Goal: Information Seeking & Learning: Compare options

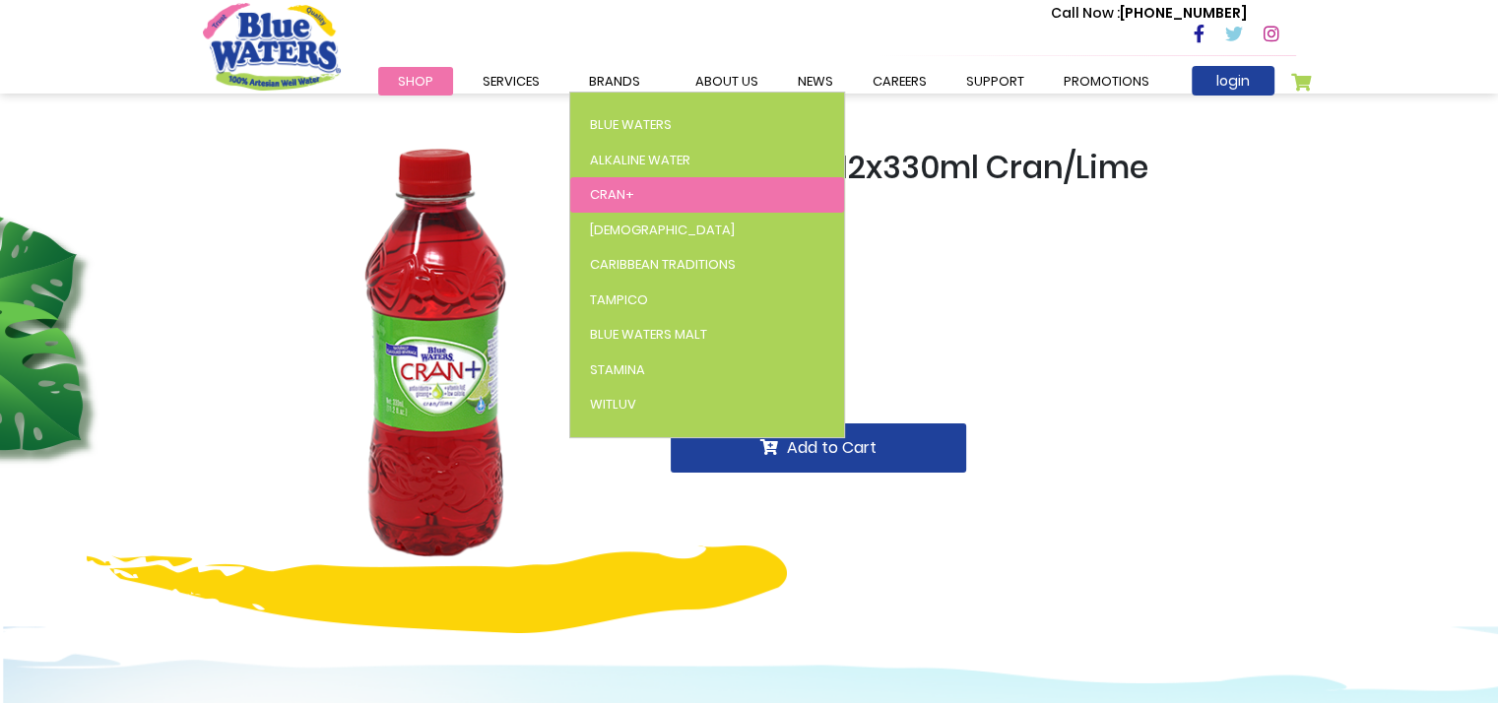
click at [636, 196] on link "Cran+" at bounding box center [707, 194] width 274 height 35
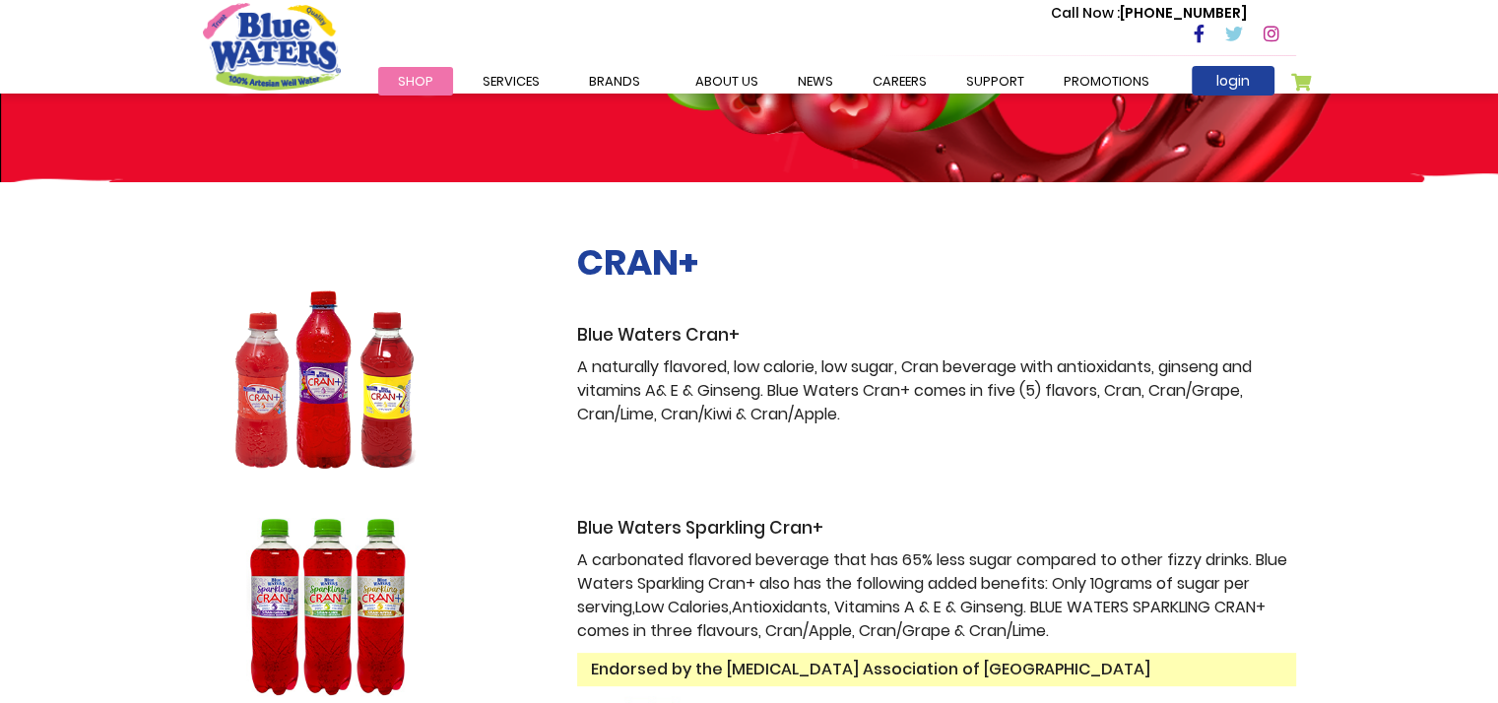
scroll to position [197, 0]
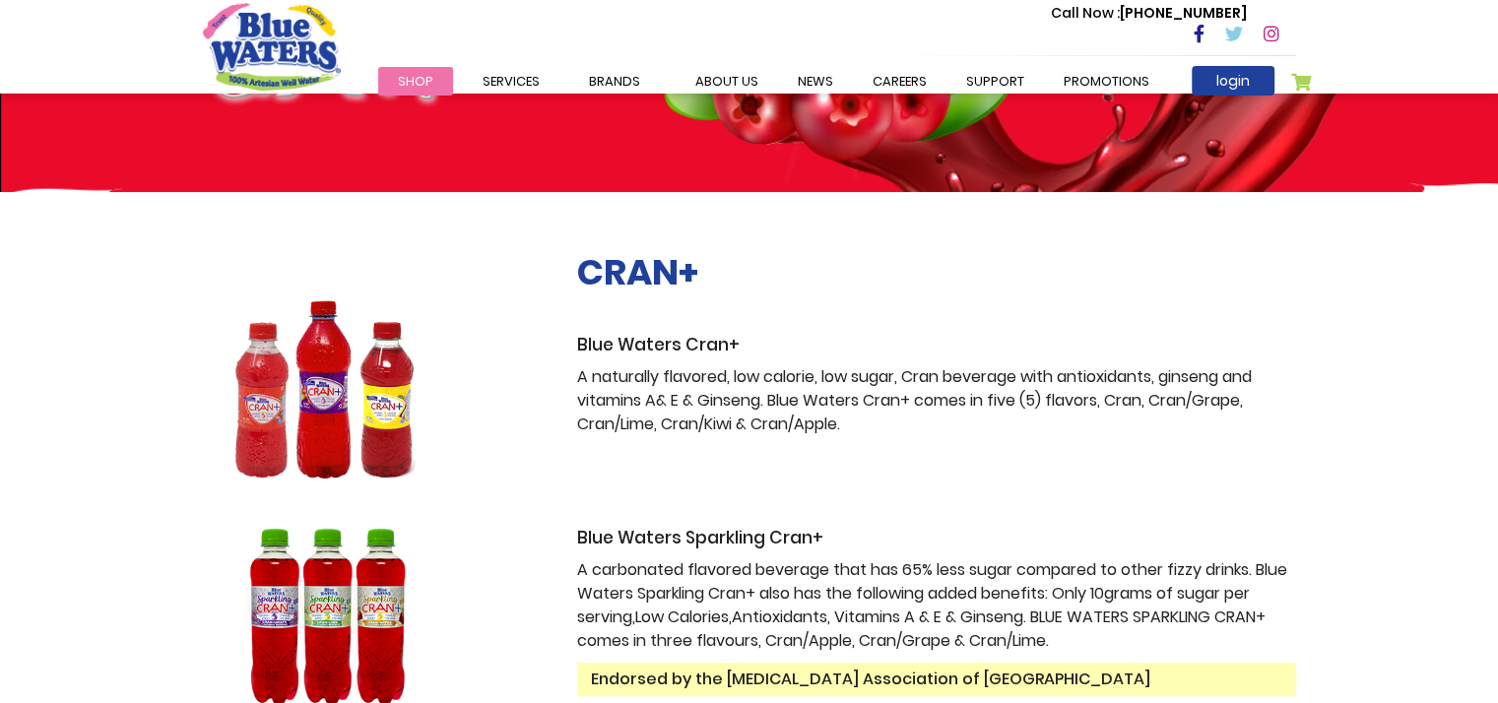
click at [663, 286] on h2 "CRAN+" at bounding box center [936, 272] width 719 height 42
drag, startPoint x: 608, startPoint y: 358, endPoint x: 540, endPoint y: 361, distance: 68.0
click at [575, 361] on div "CRAN+ Blue Waters Cran+ A naturally flavored, low calorie, low sugar, Cran beve…" at bounding box center [936, 389] width 749 height 277
drag, startPoint x: 380, startPoint y: 380, endPoint x: 389, endPoint y: 386, distance: 10.7
click at [381, 381] on img at bounding box center [326, 389] width 247 height 178
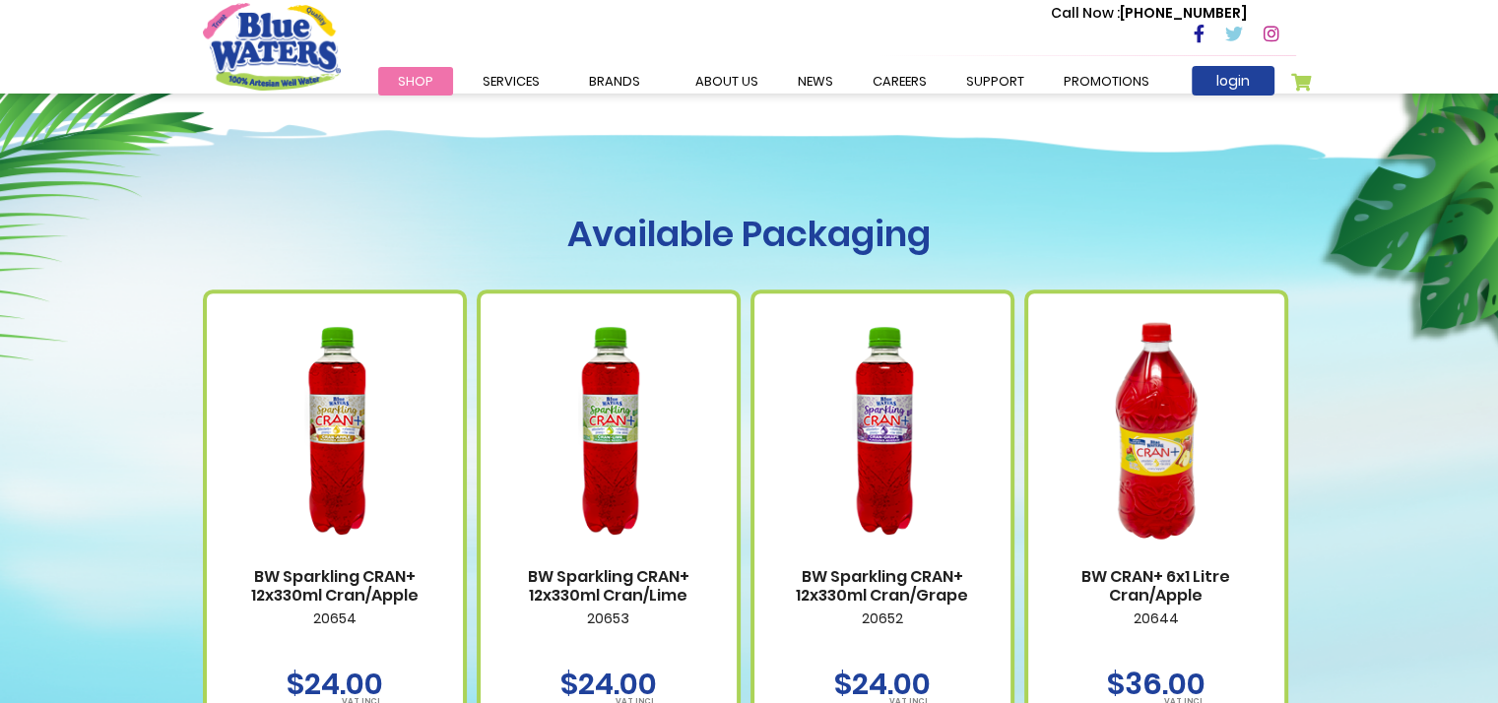
scroll to position [1182, 0]
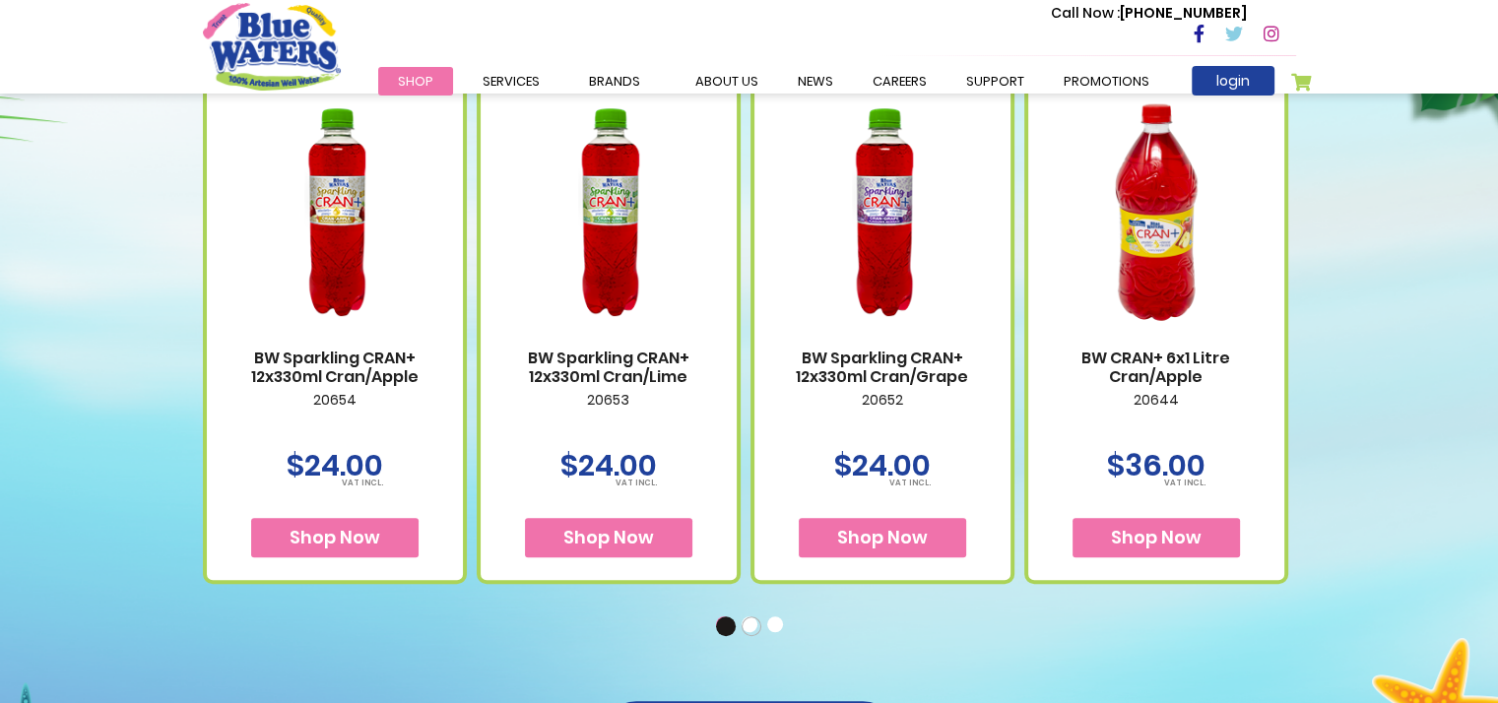
click at [745, 625] on ul "1 2 3" at bounding box center [749, 624] width 1093 height 21
click at [748, 626] on button "2" at bounding box center [752, 627] width 20 height 20
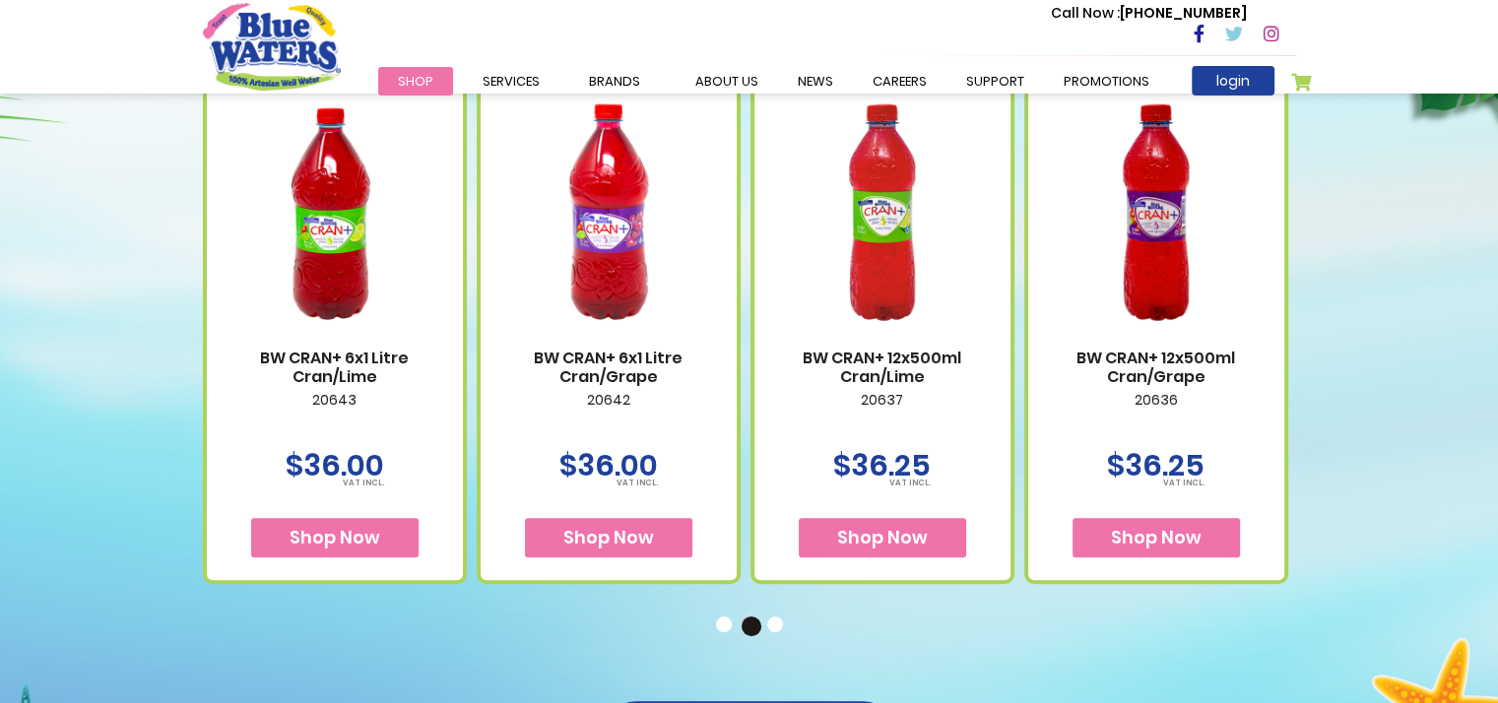
click at [774, 631] on button "3" at bounding box center [777, 627] width 20 height 20
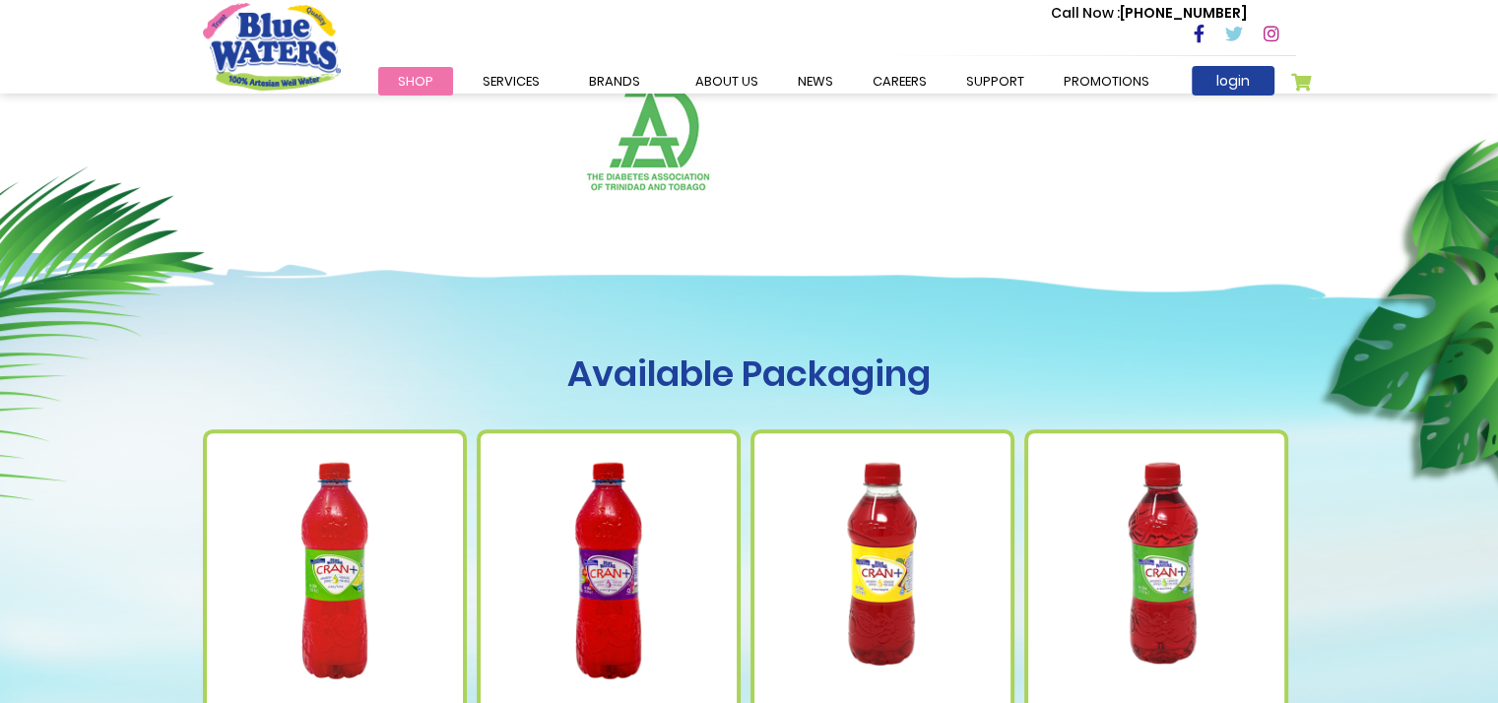
scroll to position [788, 0]
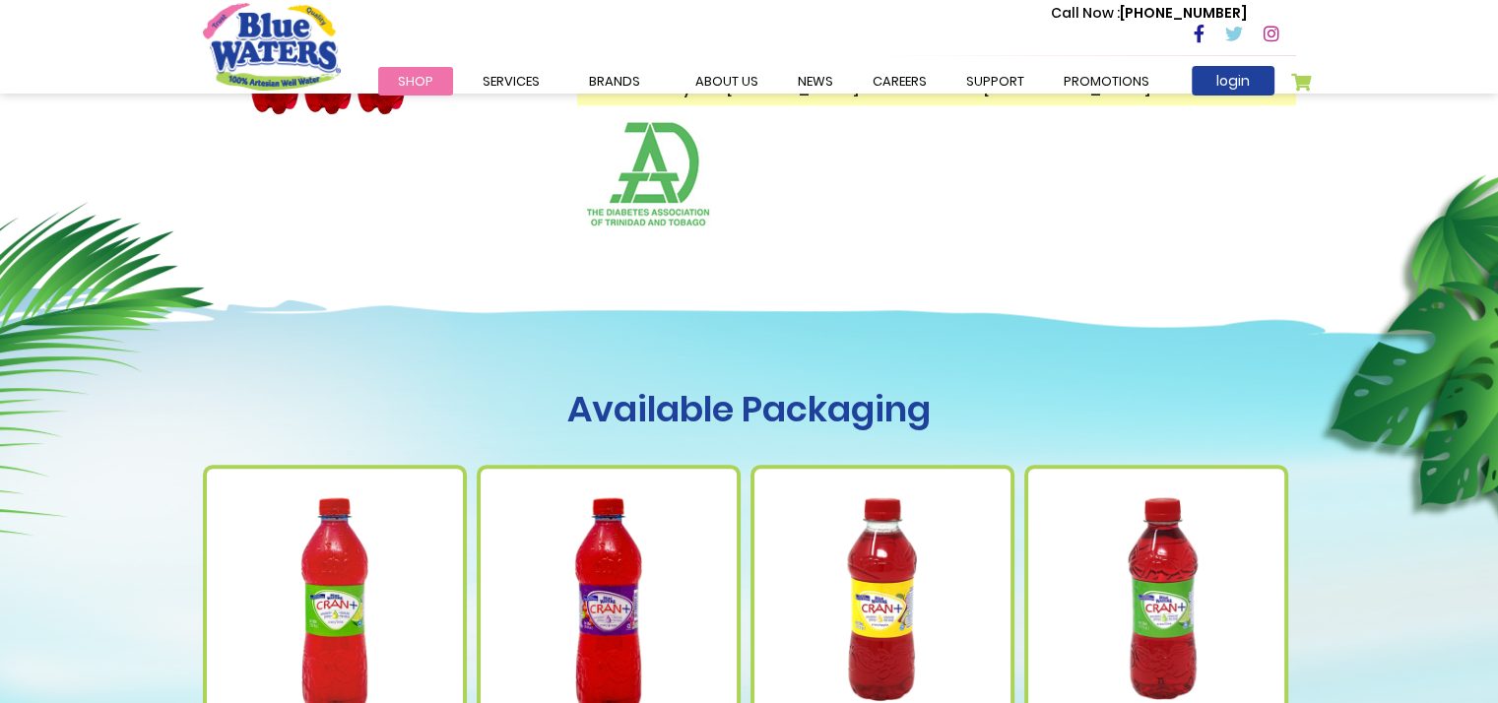
click at [424, 82] on span "Shop" at bounding box center [415, 81] width 35 height 19
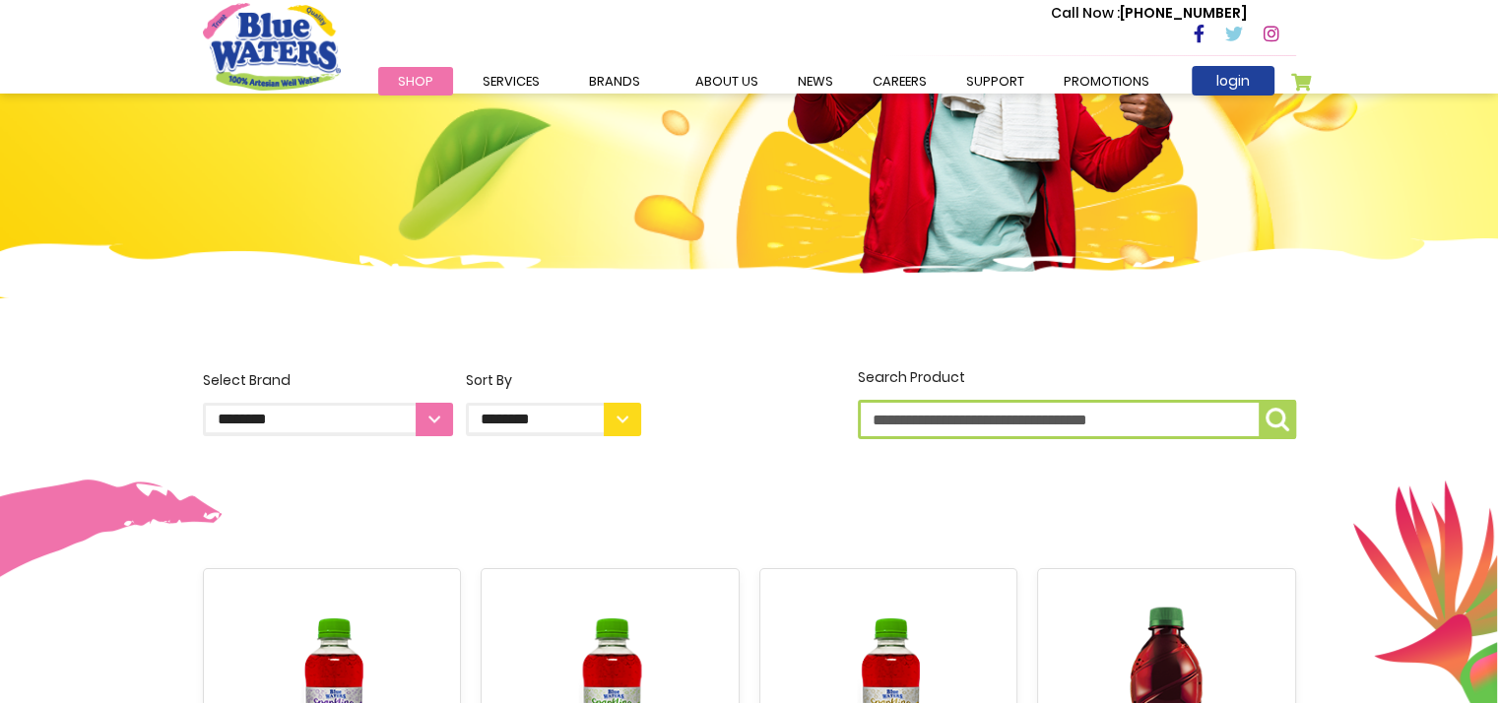
scroll to position [492, 0]
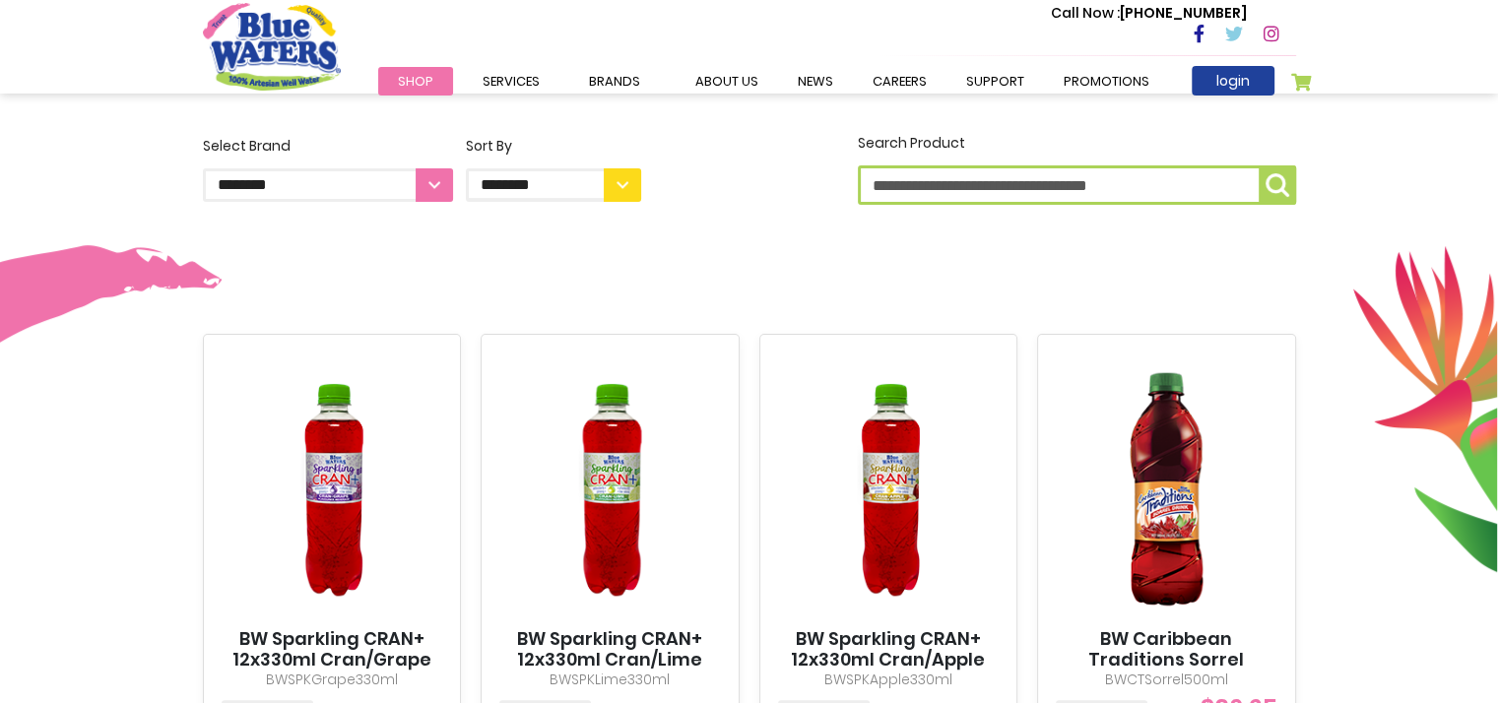
click at [432, 180] on select "**********" at bounding box center [328, 184] width 250 height 33
select select "**********"
click at [203, 168] on select "**********" at bounding box center [328, 184] width 250 height 33
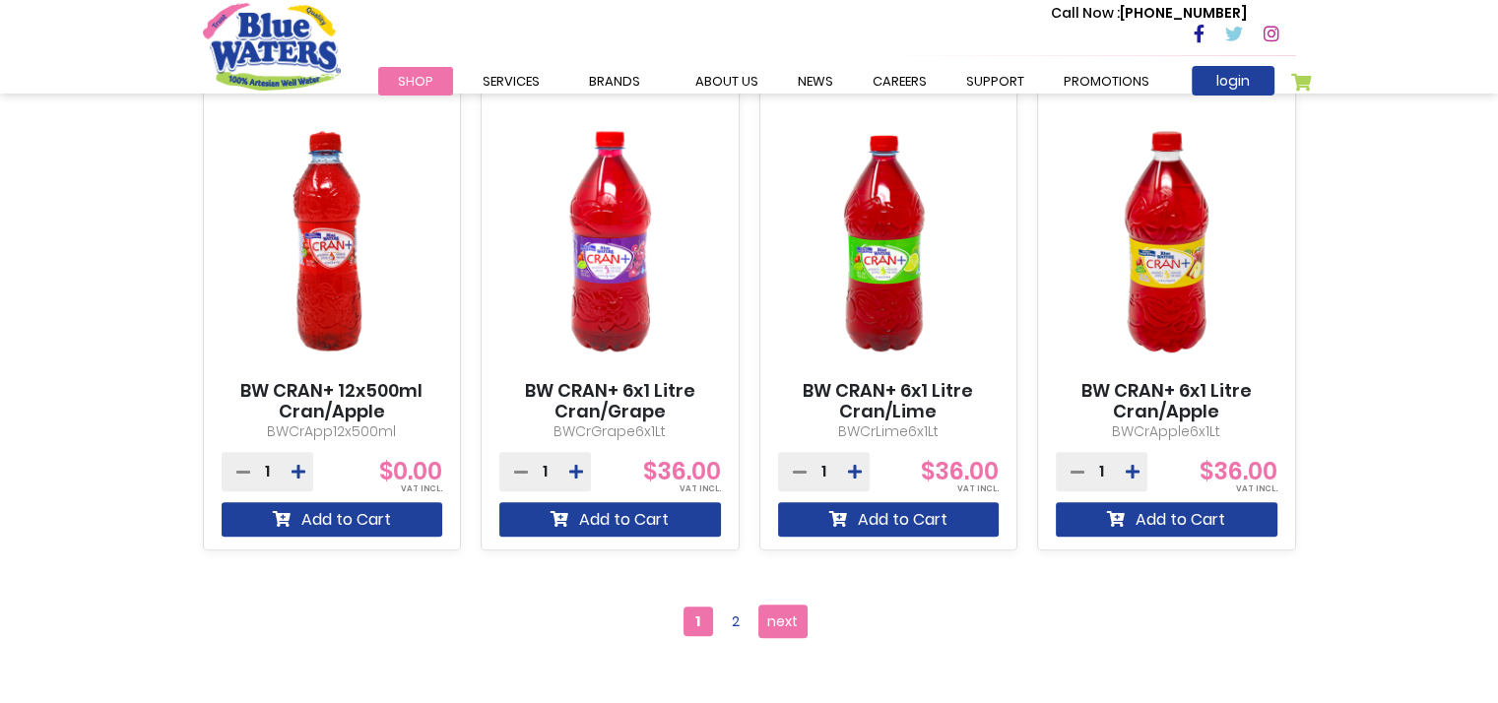
scroll to position [1871, 0]
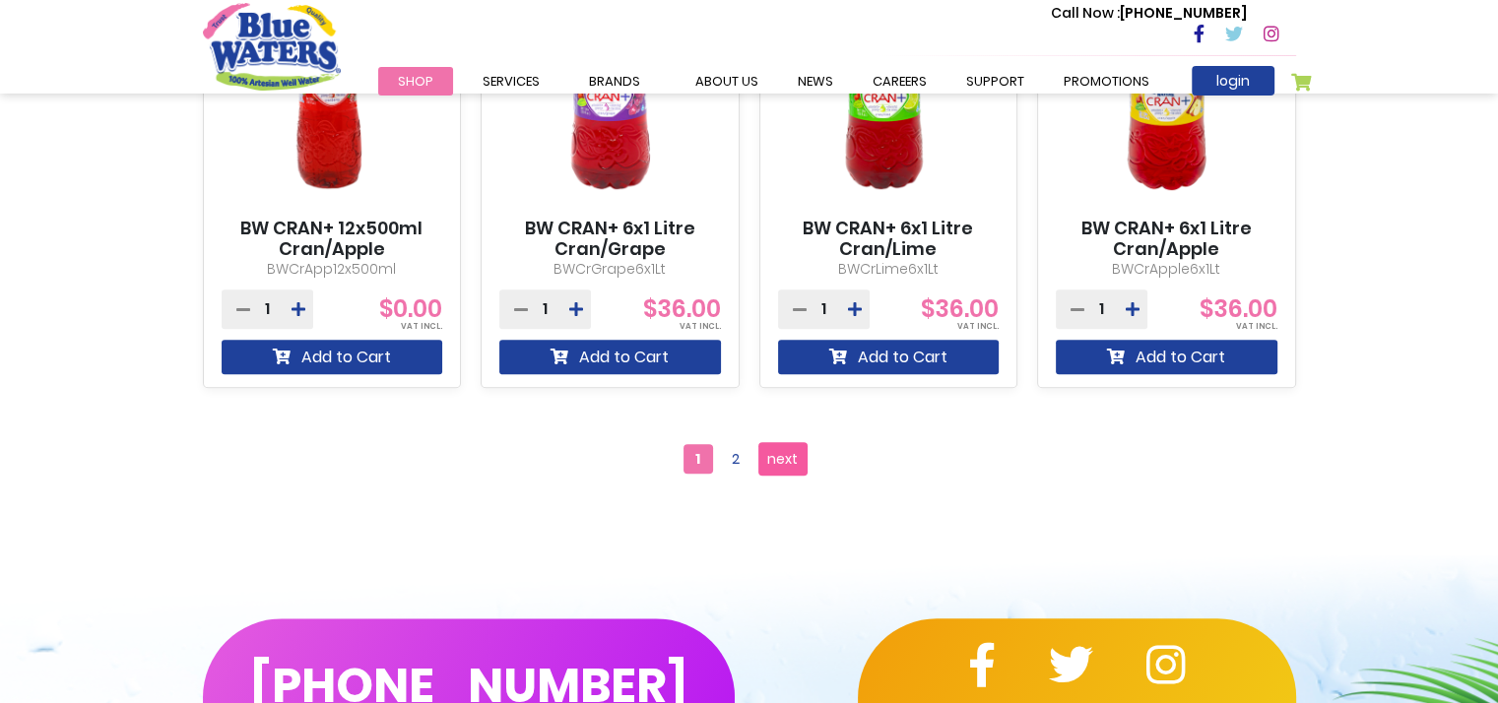
click at [776, 463] on span "next" at bounding box center [782, 459] width 31 height 30
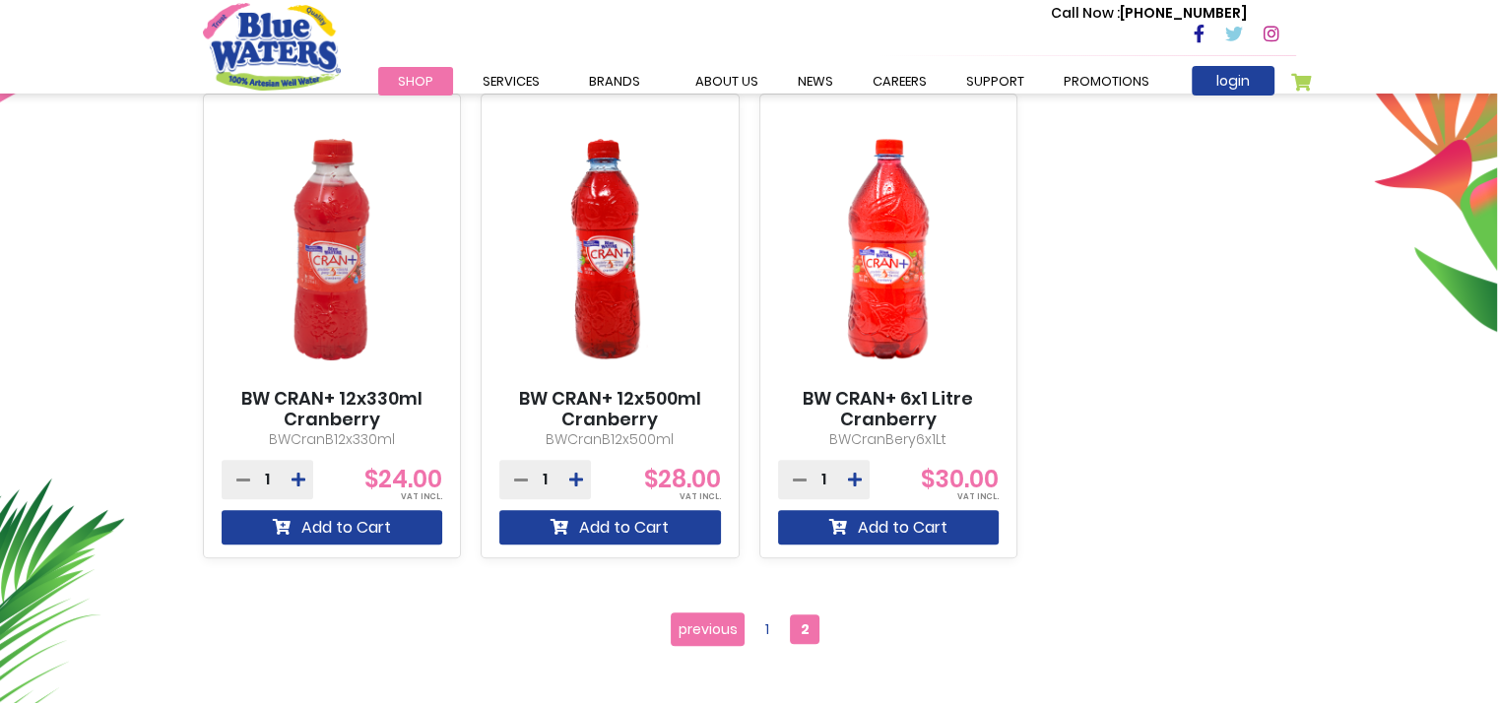
scroll to position [788, 0]
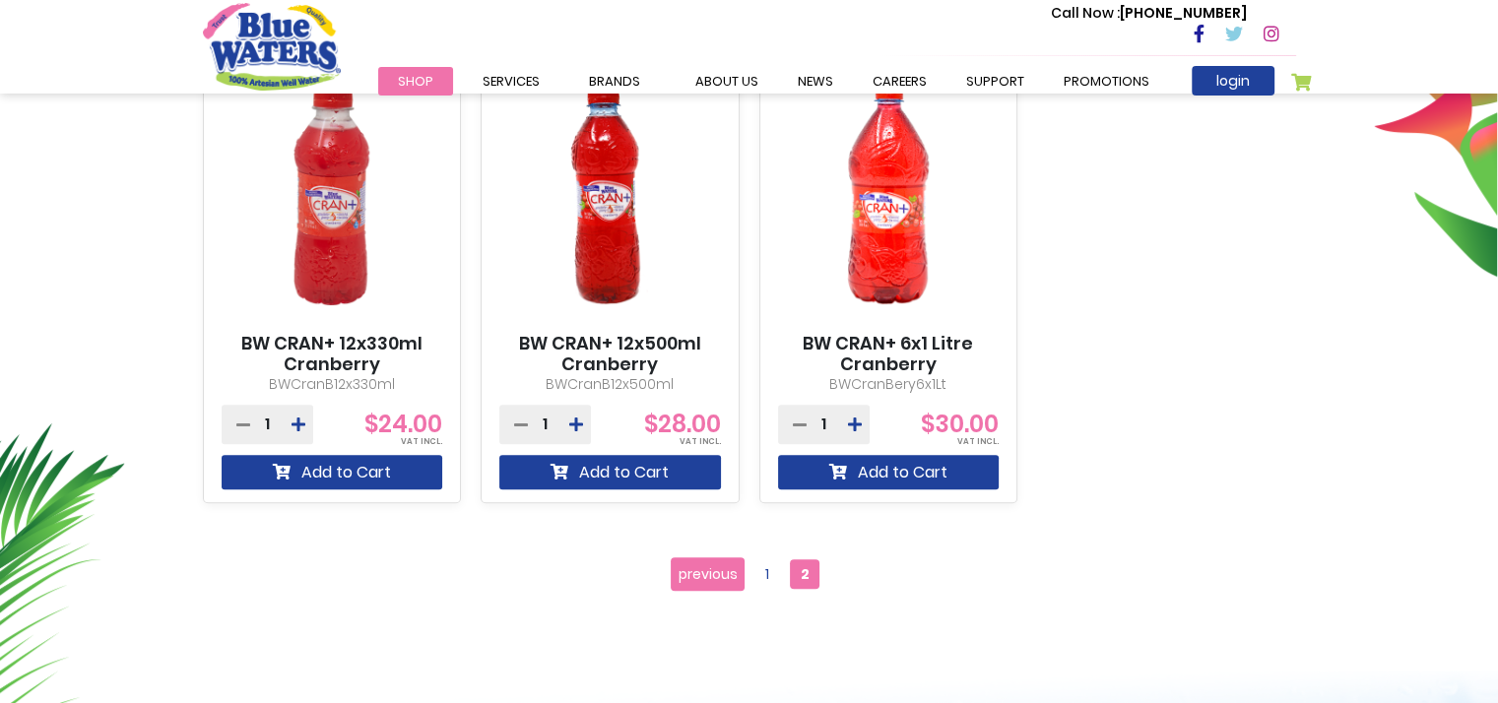
click at [335, 237] on img at bounding box center [333, 194] width 222 height 277
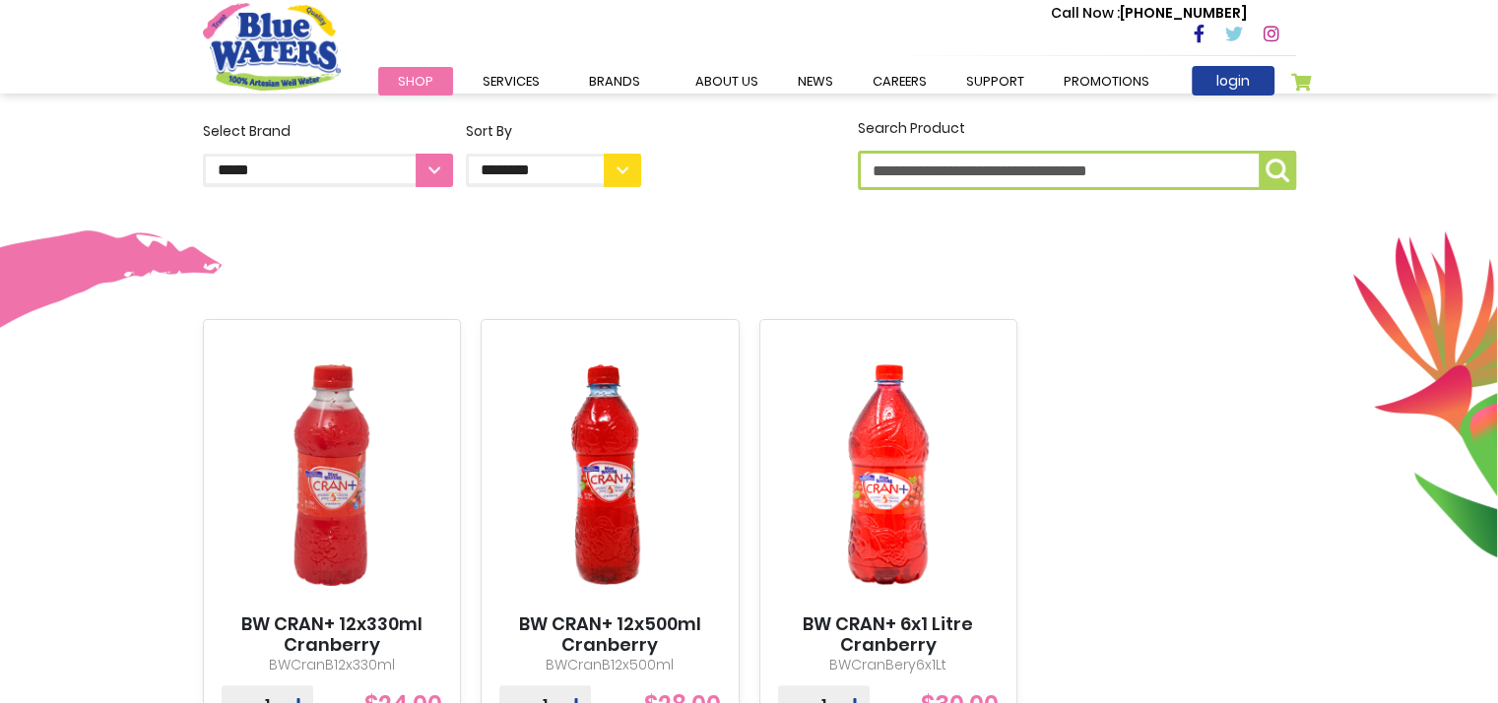
scroll to position [689, 0]
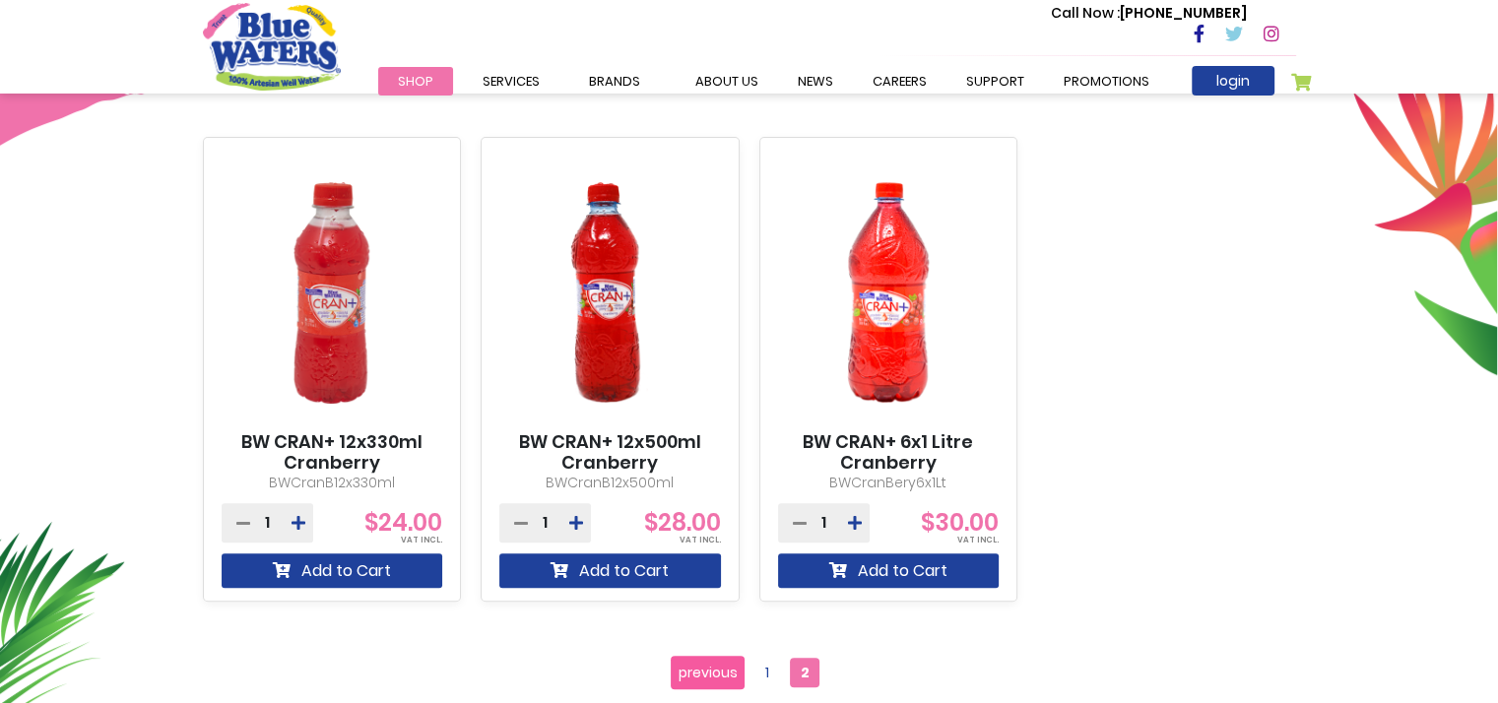
click at [707, 673] on span "previous" at bounding box center [708, 673] width 59 height 30
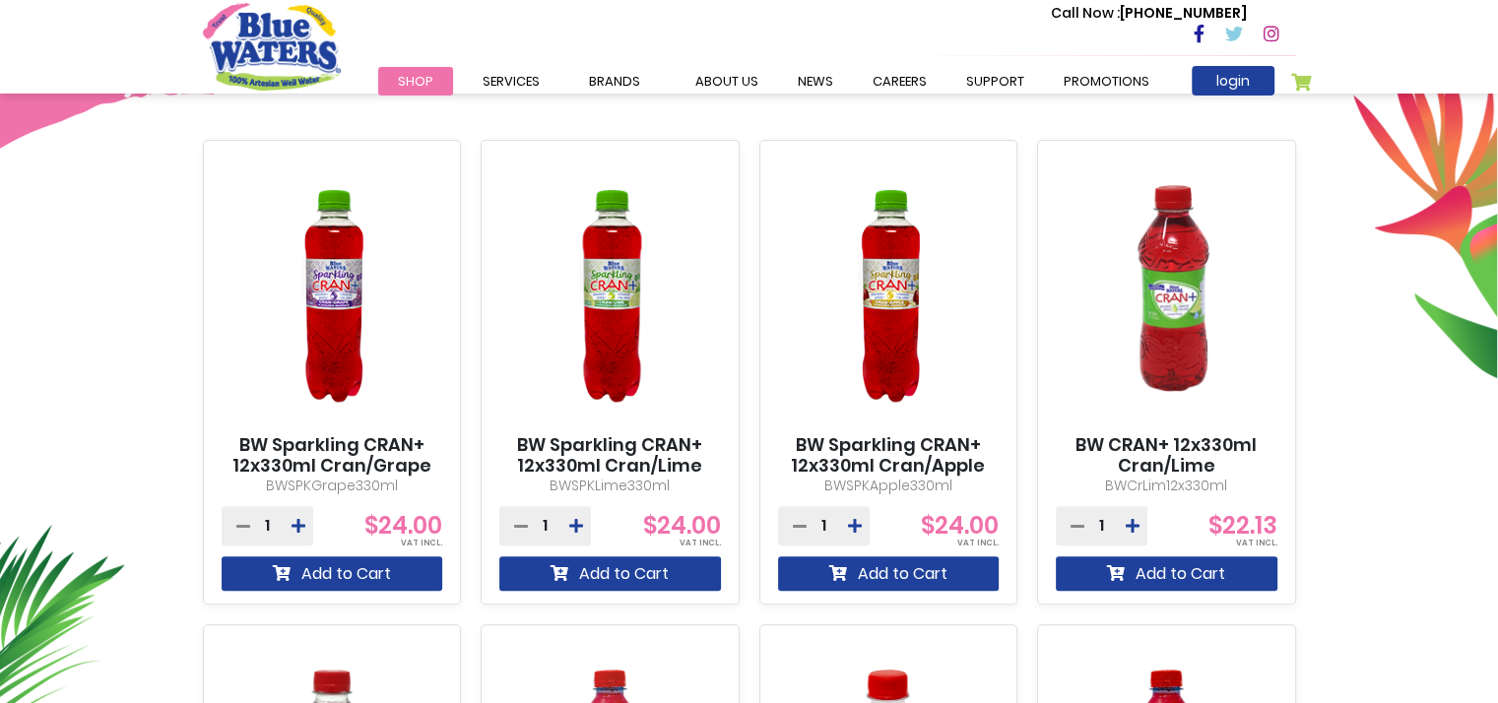
scroll to position [689, 0]
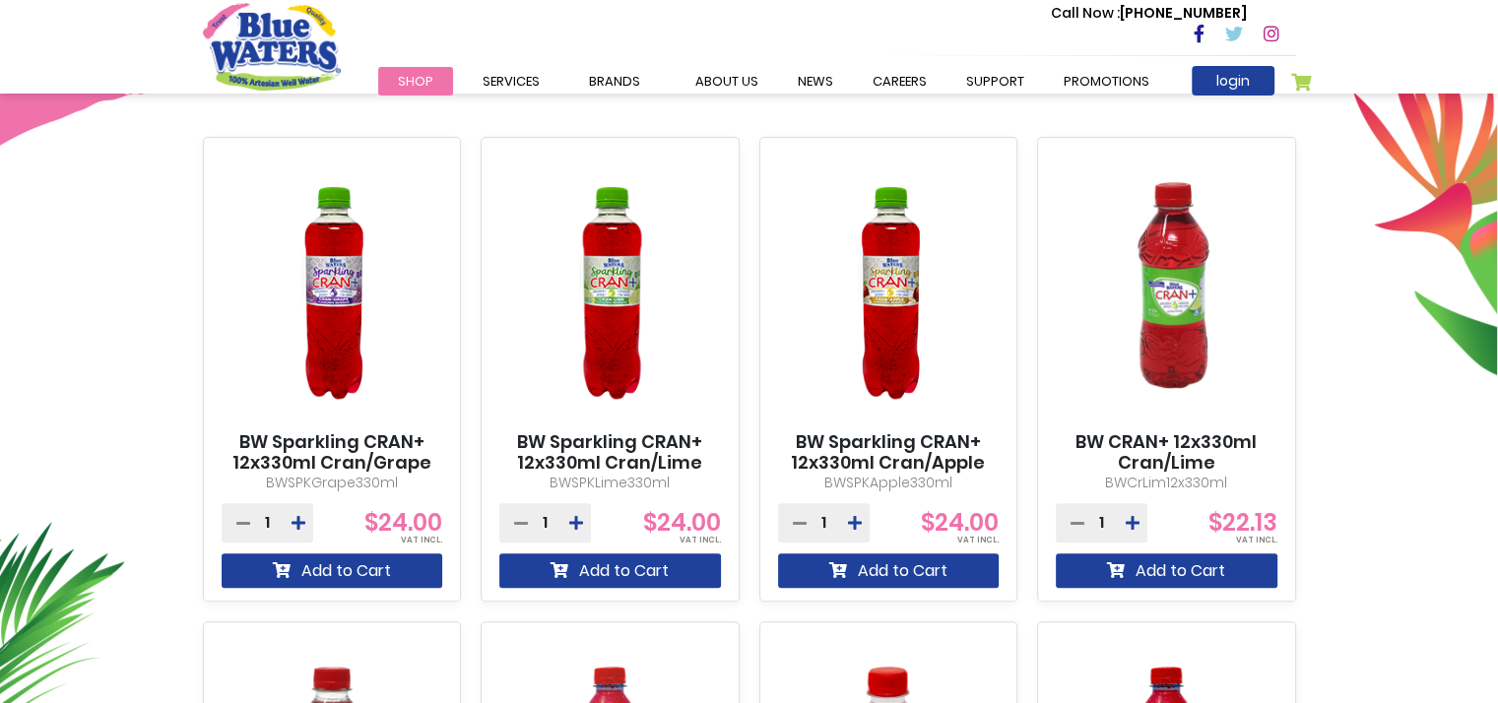
click at [1204, 326] on img at bounding box center [1167, 293] width 222 height 277
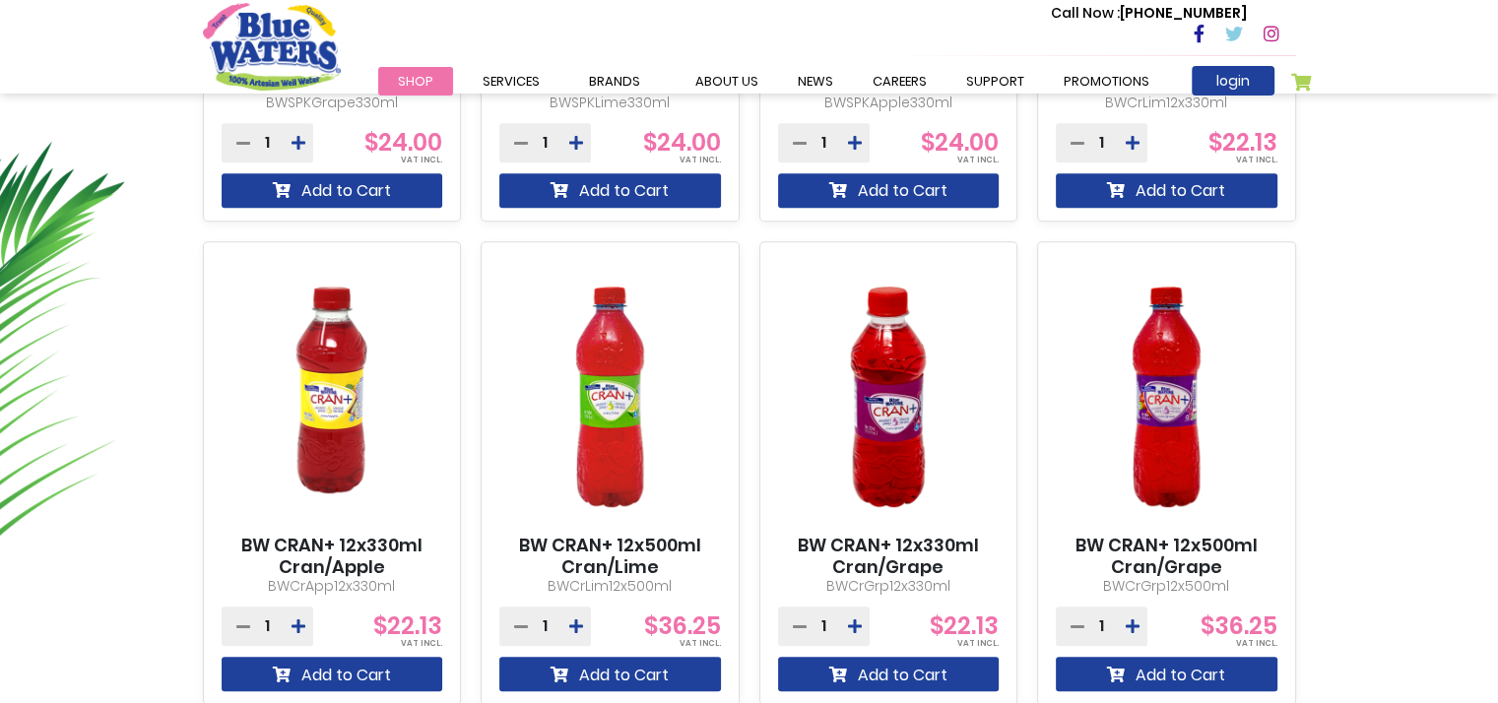
scroll to position [1083, 0]
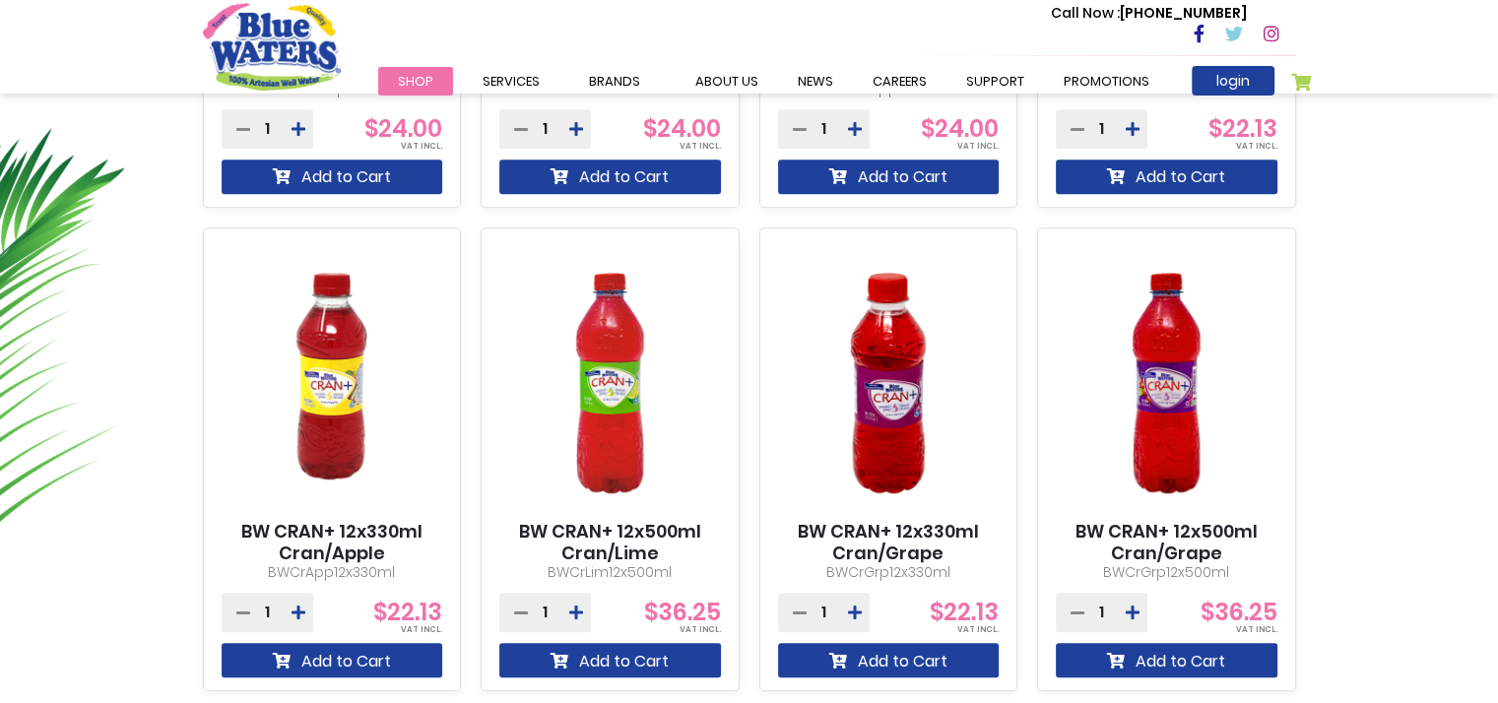
click at [919, 435] on img at bounding box center [889, 383] width 222 height 277
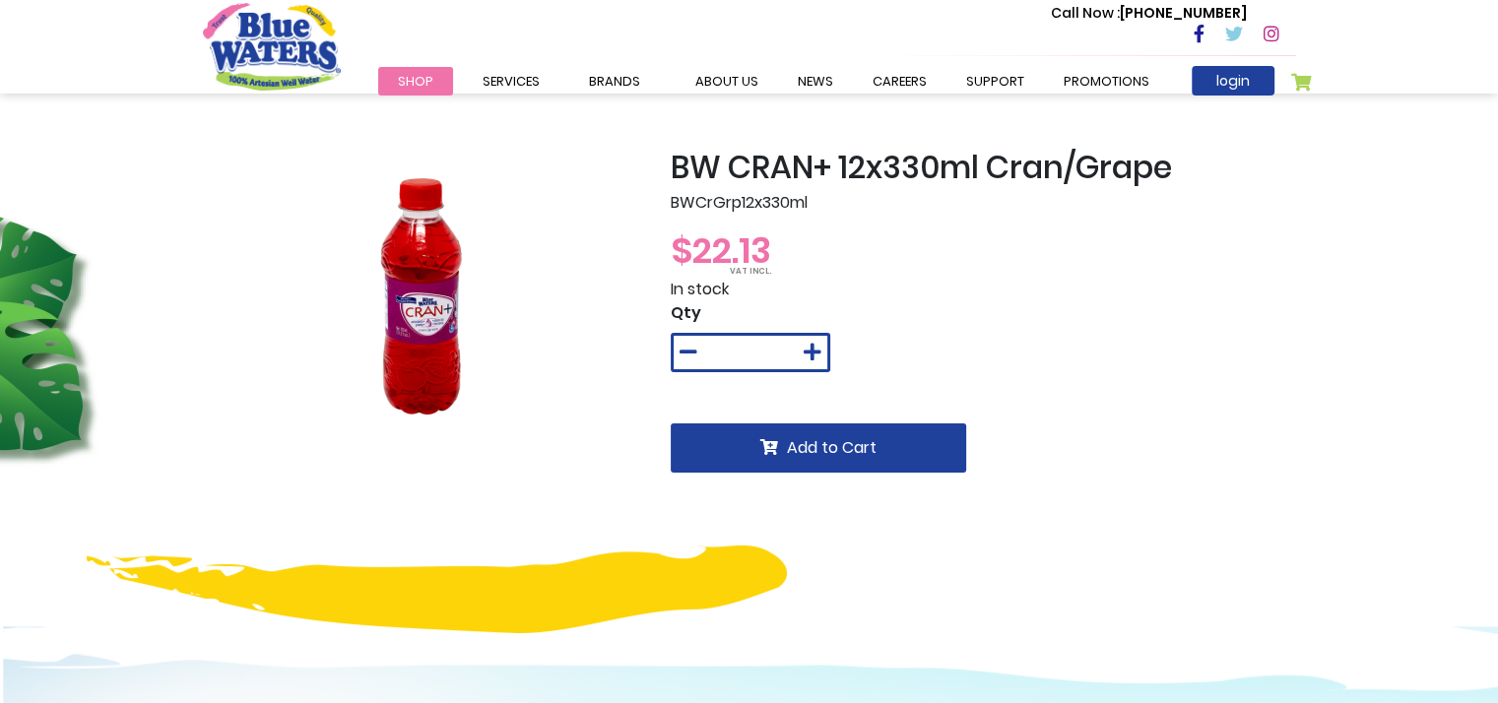
click at [892, 533] on div "BW CRAN+ 12x330ml Cran/Grape BWCrGrp12x330ml $22.13 In stock Qty * Add to Cart" at bounding box center [983, 367] width 655 height 437
